Goal: Obtain resource: Download file/media

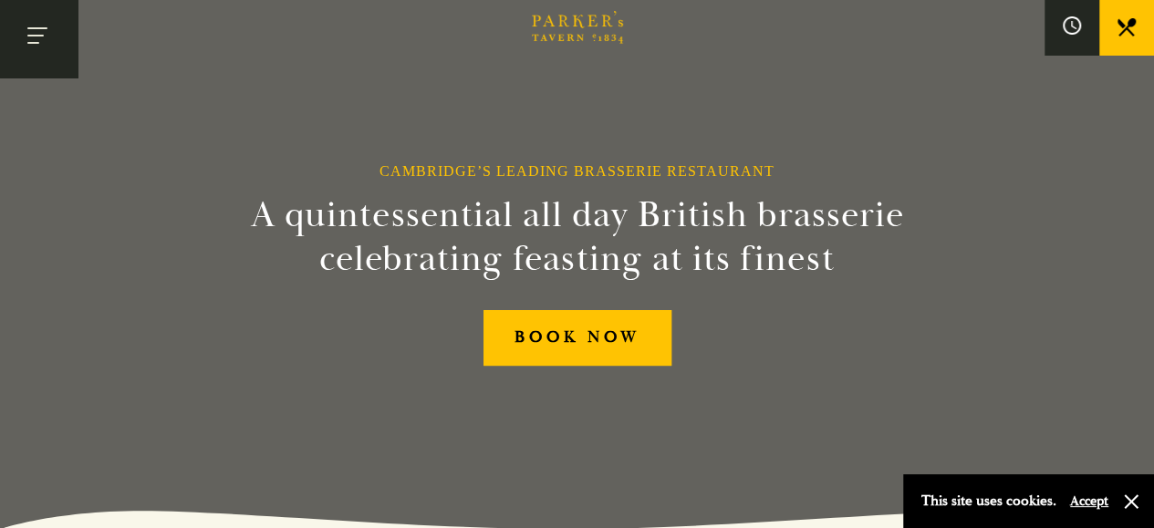
click at [42, 36] on button "Toggle navigation" at bounding box center [39, 39] width 78 height 78
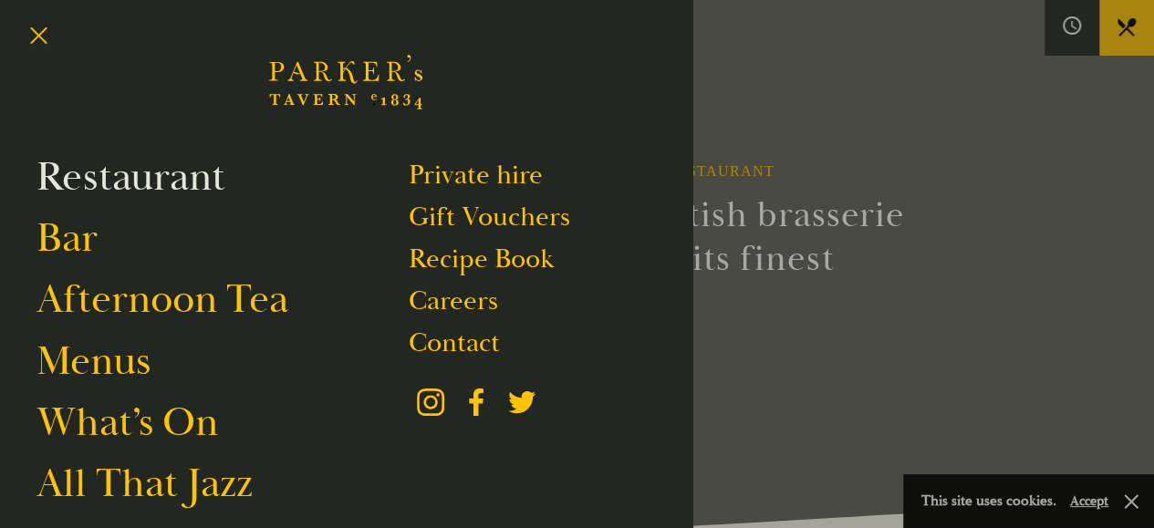
click at [126, 189] on link "Restaurant" at bounding box center [130, 176] width 189 height 51
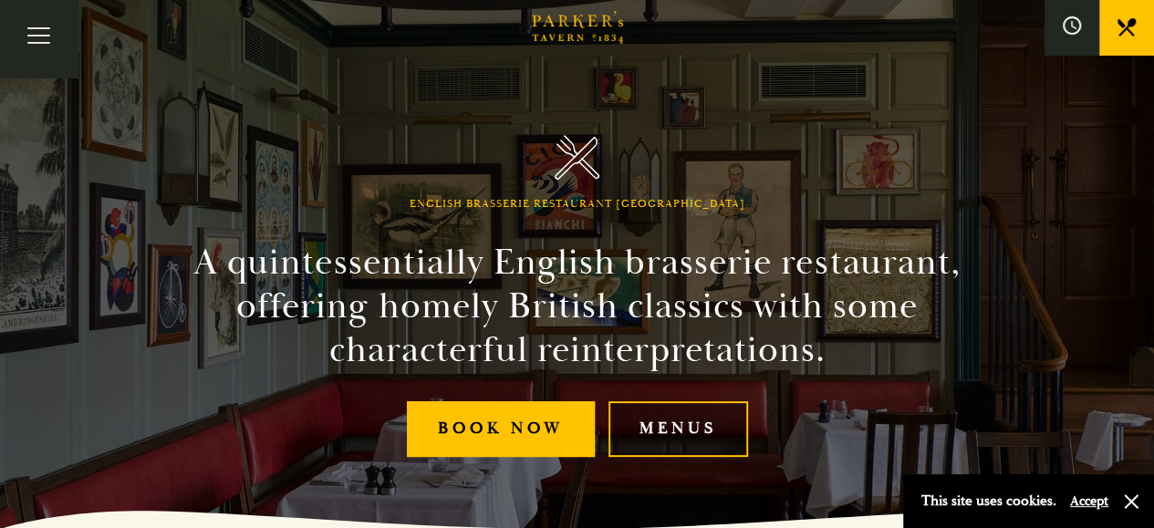
click at [641, 420] on link "Menus" at bounding box center [678, 429] width 140 height 56
click at [655, 414] on link "Menus" at bounding box center [678, 429] width 140 height 56
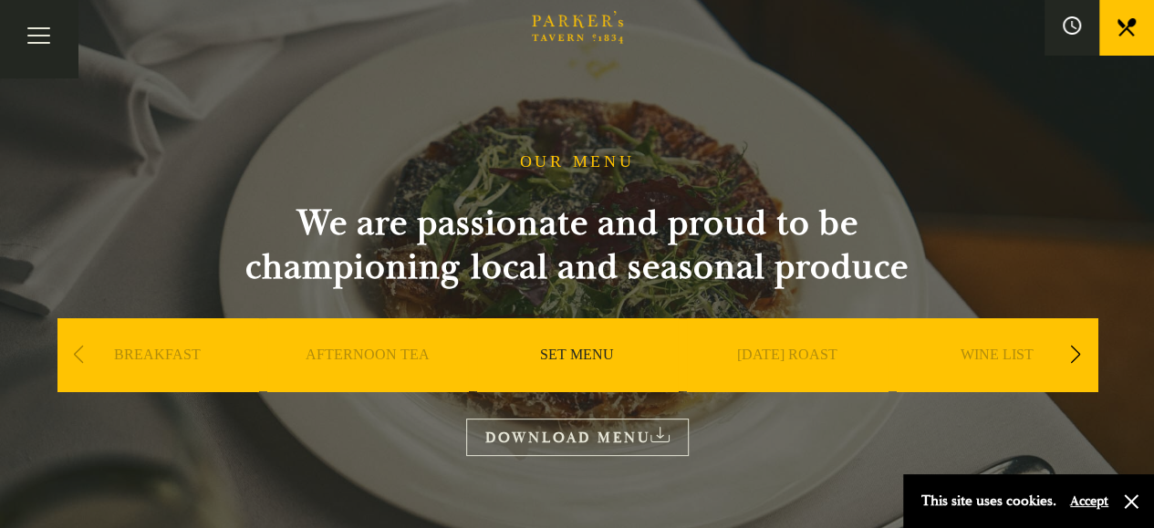
click at [996, 353] on link "WINE LIST" at bounding box center [996, 382] width 73 height 73
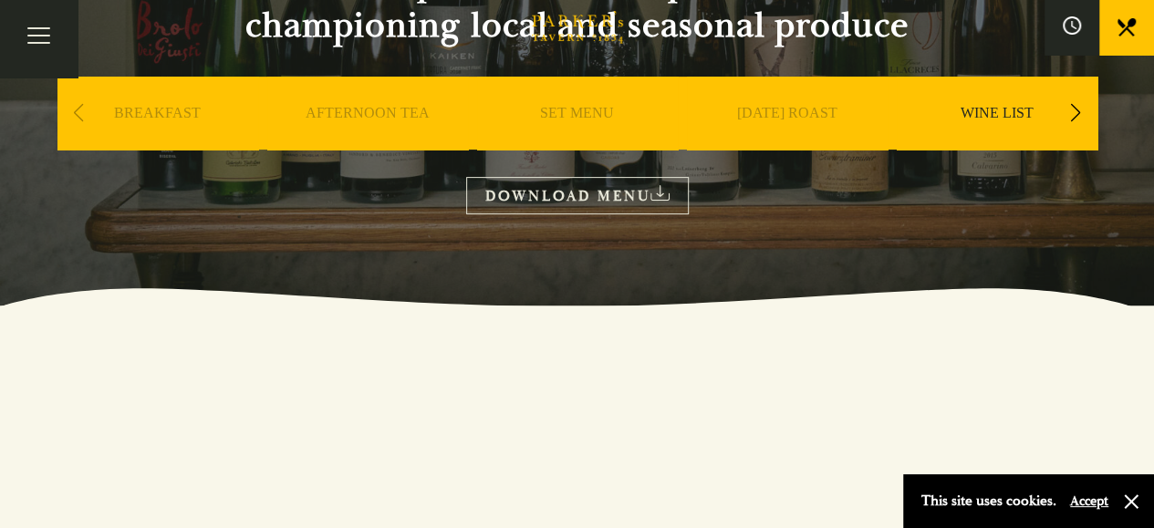
scroll to position [236, 0]
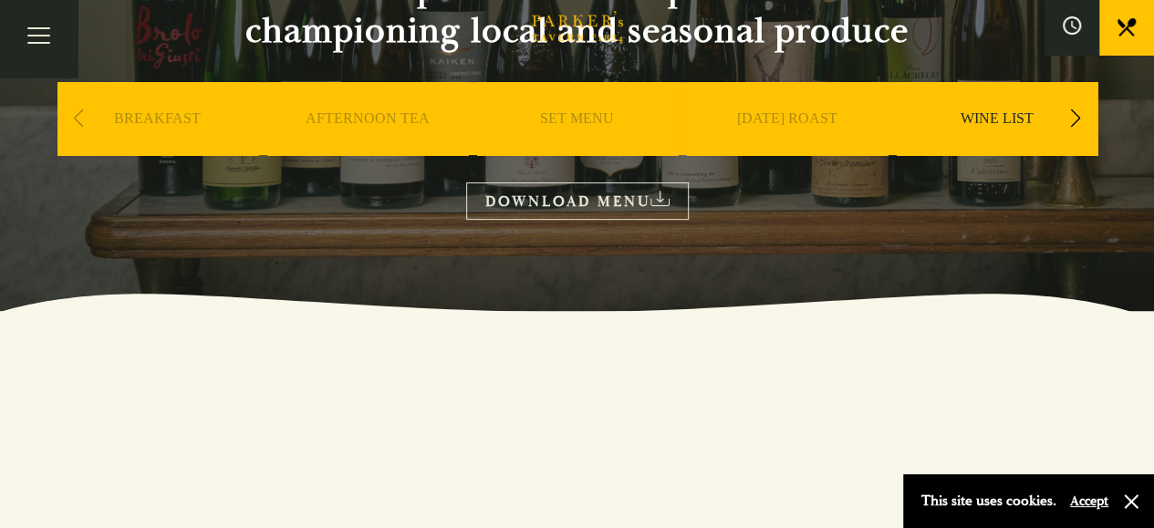
click at [536, 188] on link "DOWNLOAD MENU" at bounding box center [577, 200] width 223 height 37
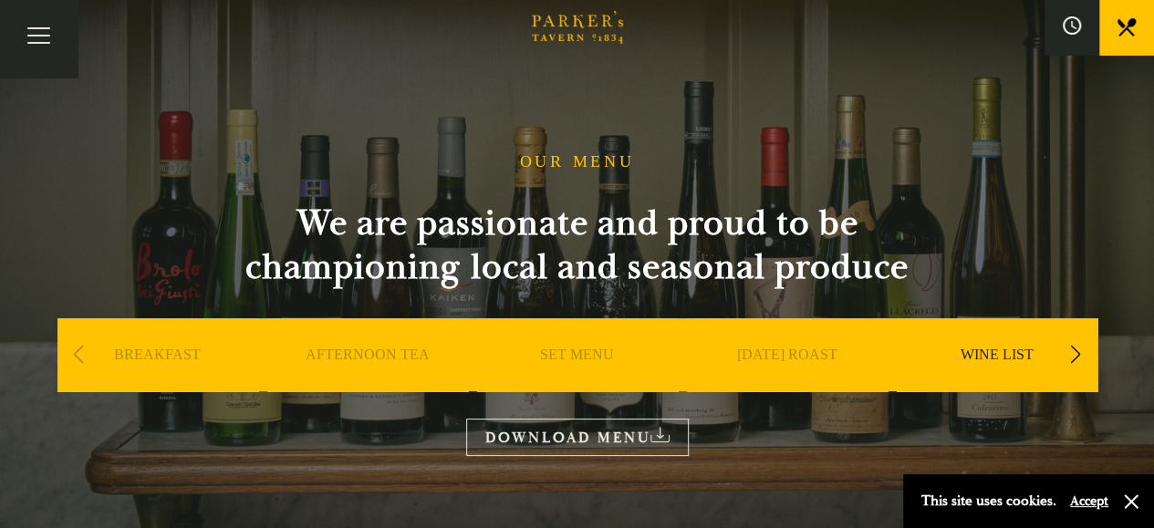
click at [565, 433] on link "DOWNLOAD MENU" at bounding box center [577, 437] width 223 height 37
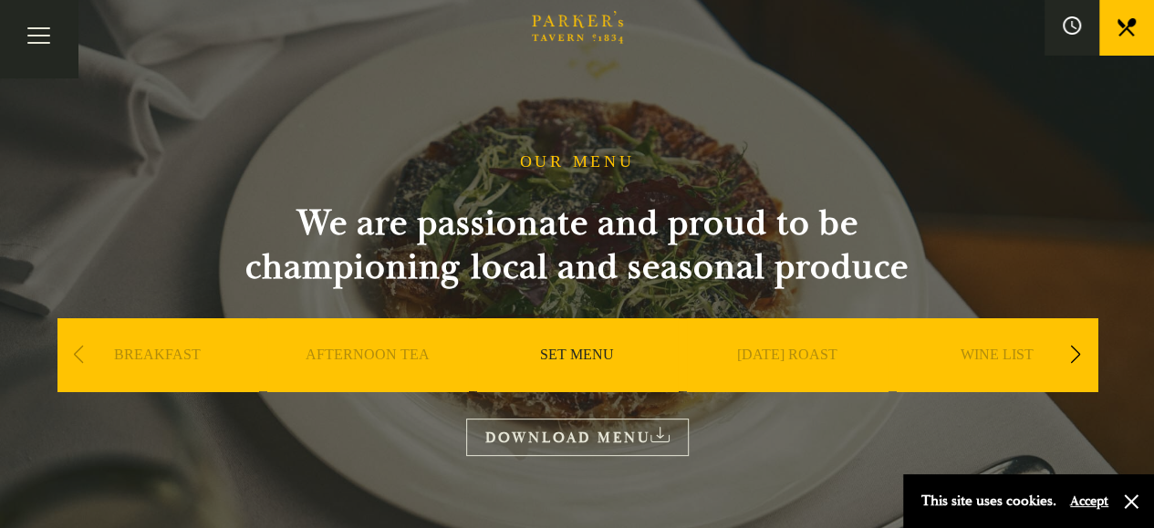
click at [590, 435] on link "DOWNLOAD MENU" at bounding box center [577, 437] width 223 height 37
click at [1066, 351] on div "Next slide" at bounding box center [1076, 355] width 25 height 40
click at [783, 364] on link "A LA CARTE" at bounding box center [786, 382] width 85 height 73
click at [1129, 32] on icon at bounding box center [1126, 27] width 18 height 18
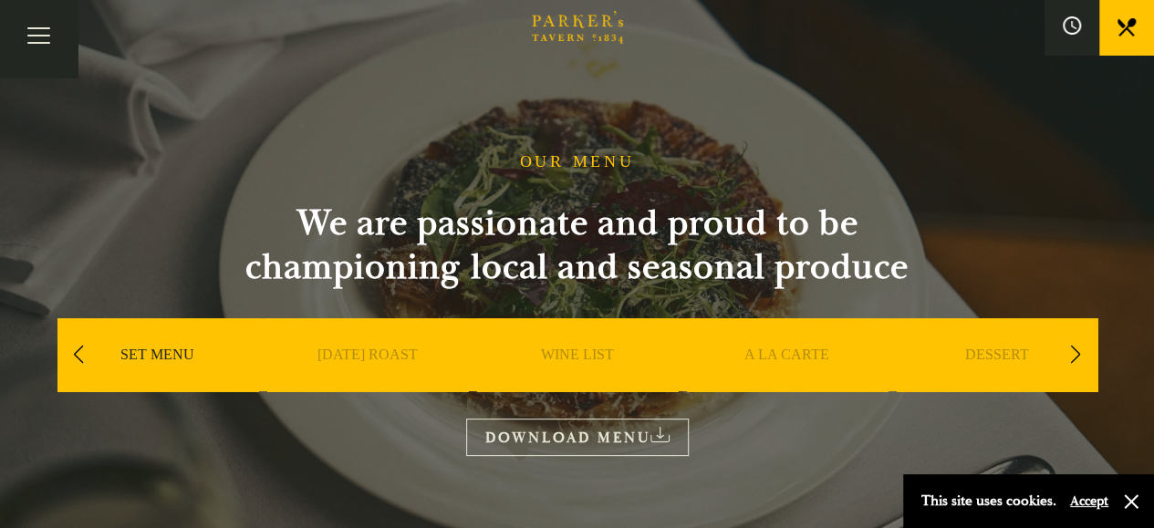
click at [963, 64] on section "OUR MENU We are passionate and proud to be championing local and seasonal produ…" at bounding box center [577, 273] width 1154 height 547
